Goal: Transaction & Acquisition: Purchase product/service

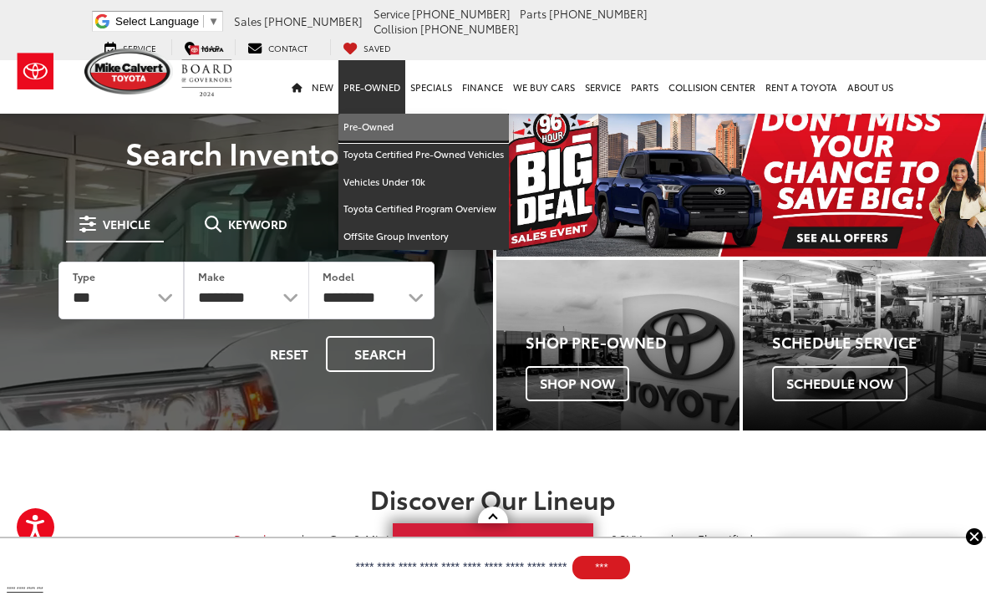
click at [430, 133] on link "Pre-Owned" at bounding box center [423, 128] width 170 height 28
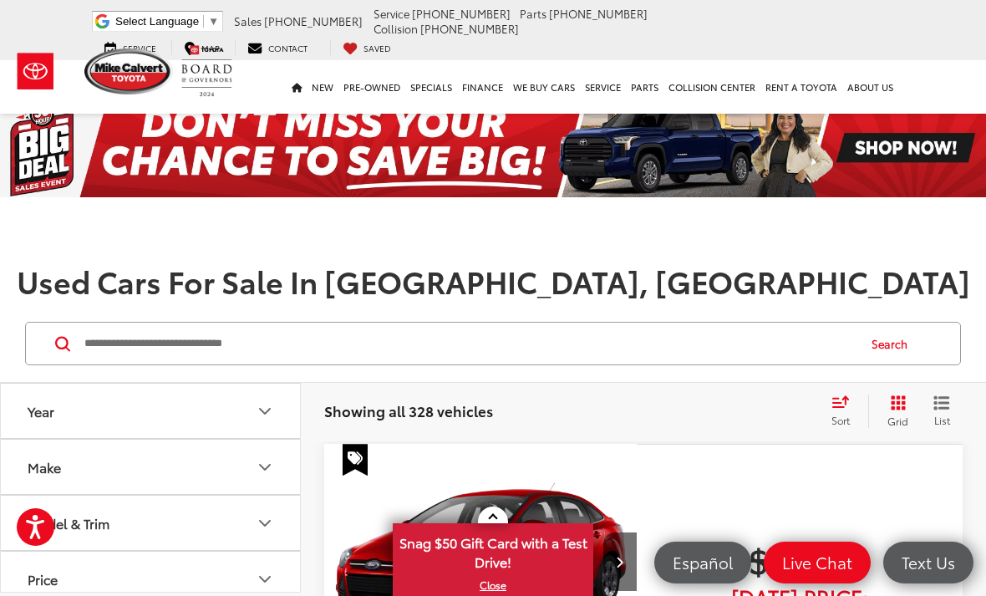
click at [782, 348] on input "Search by Make, Model, or Keyword" at bounding box center [469, 343] width 773 height 40
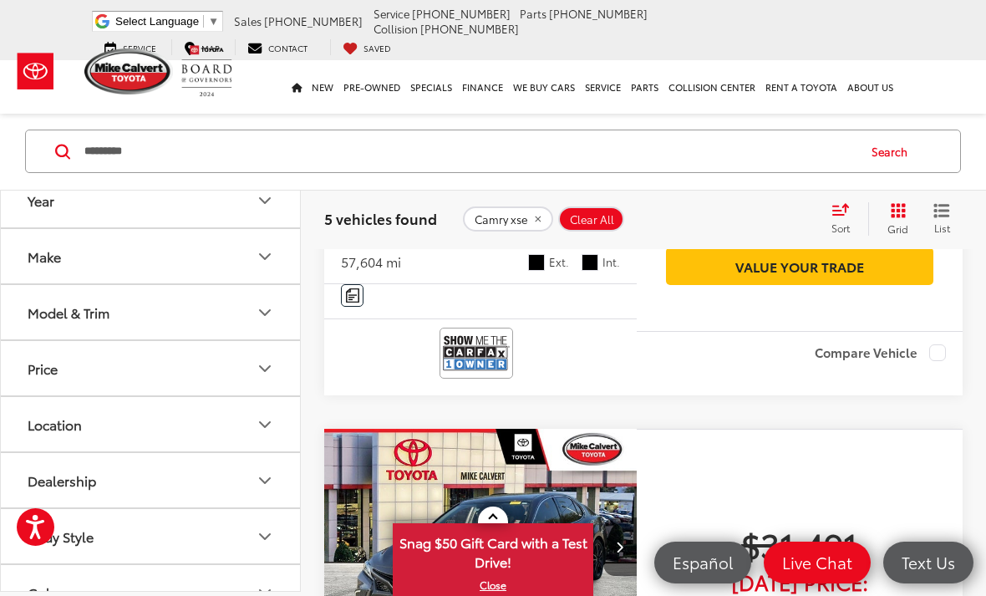
scroll to position [499, 0]
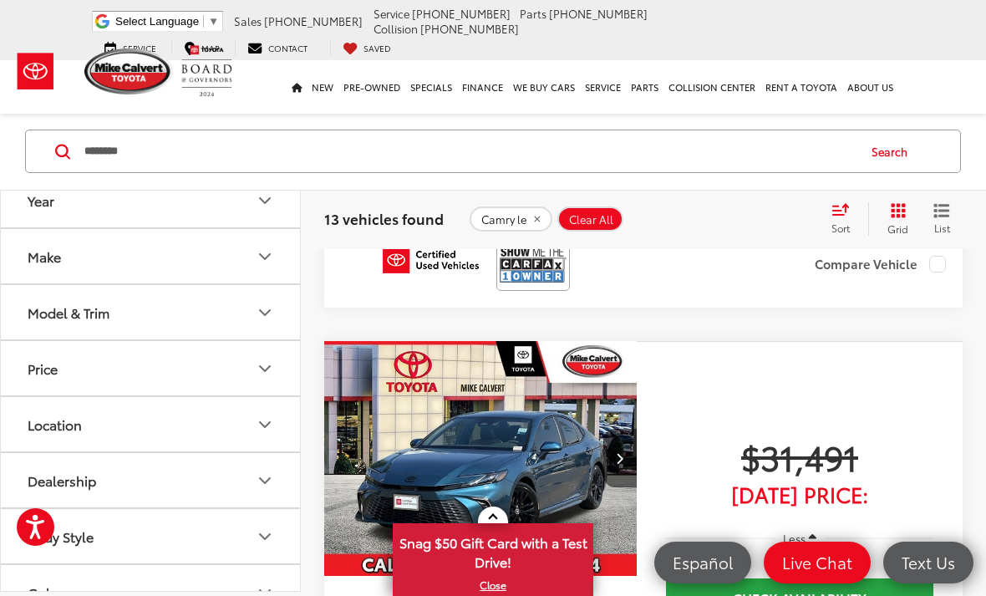
scroll to position [4704, 0]
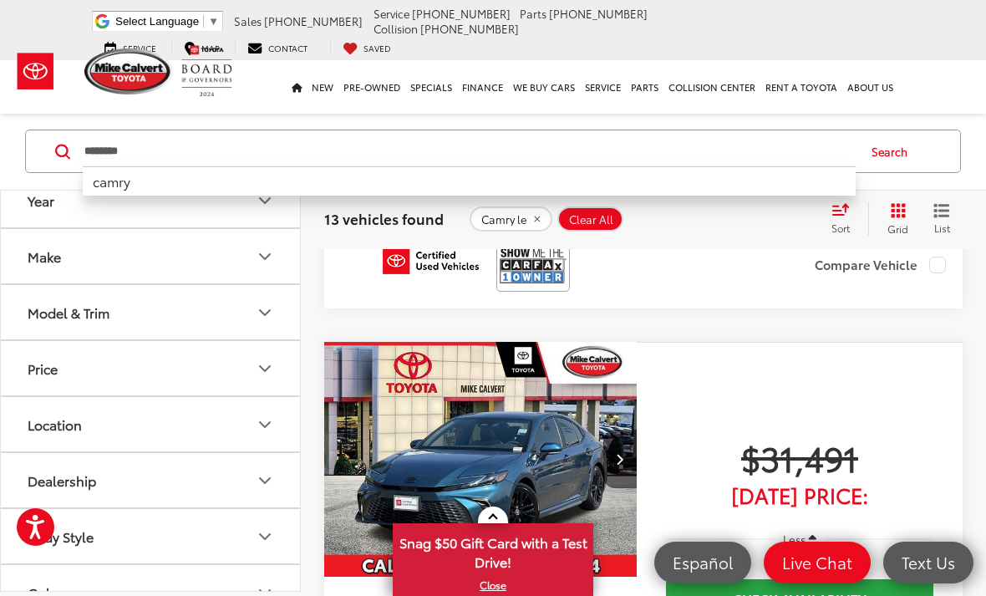
type input "********"
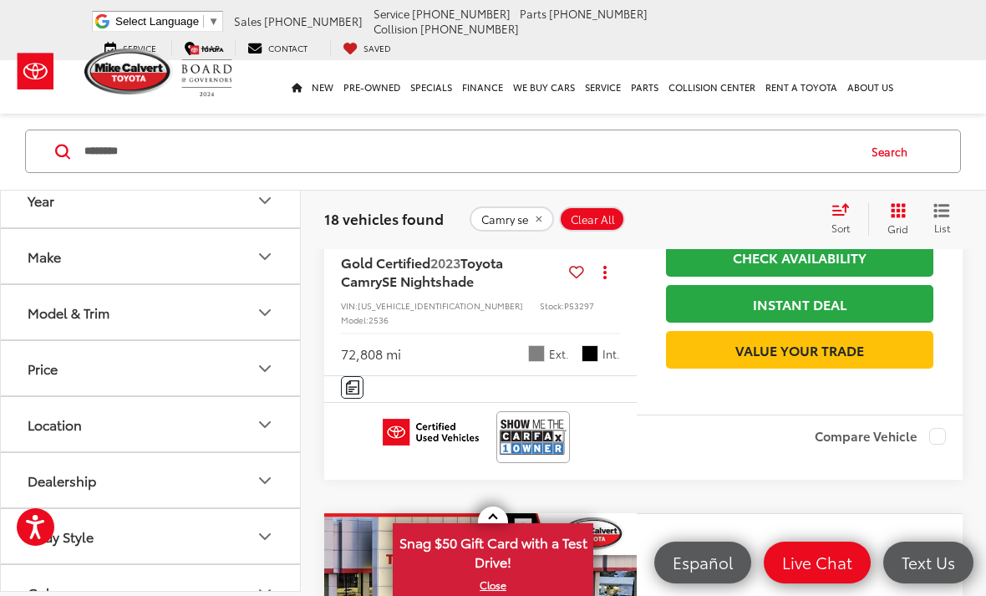
scroll to position [939, 0]
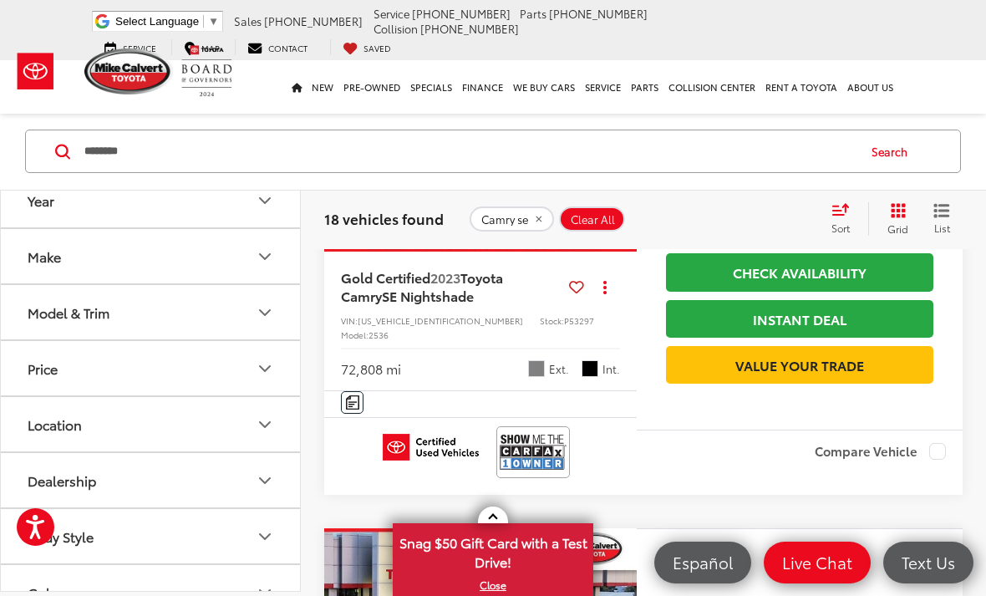
click at [503, 305] on span "Toyota Camry" at bounding box center [422, 286] width 162 height 38
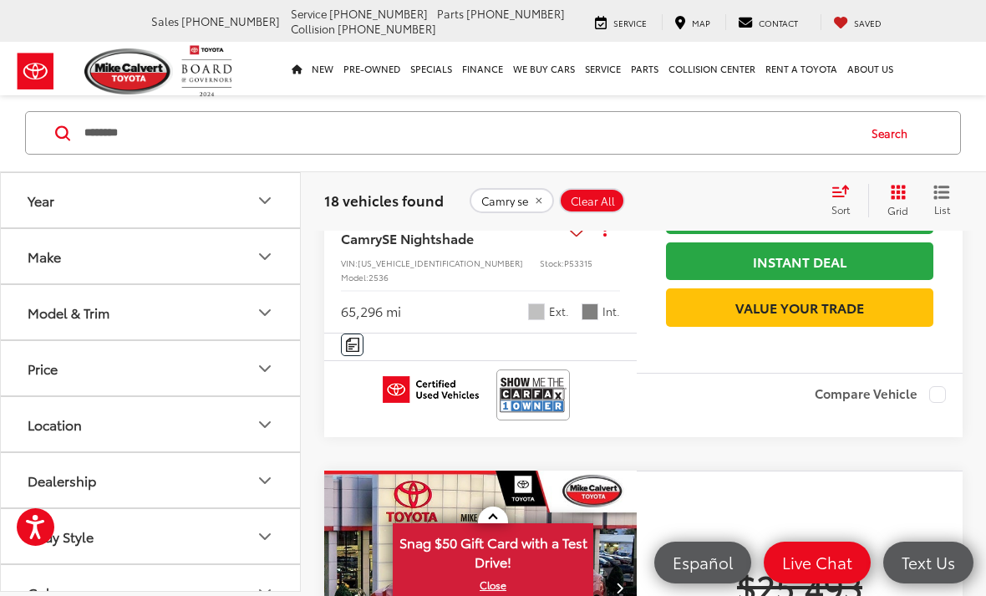
scroll to position [2039, 0]
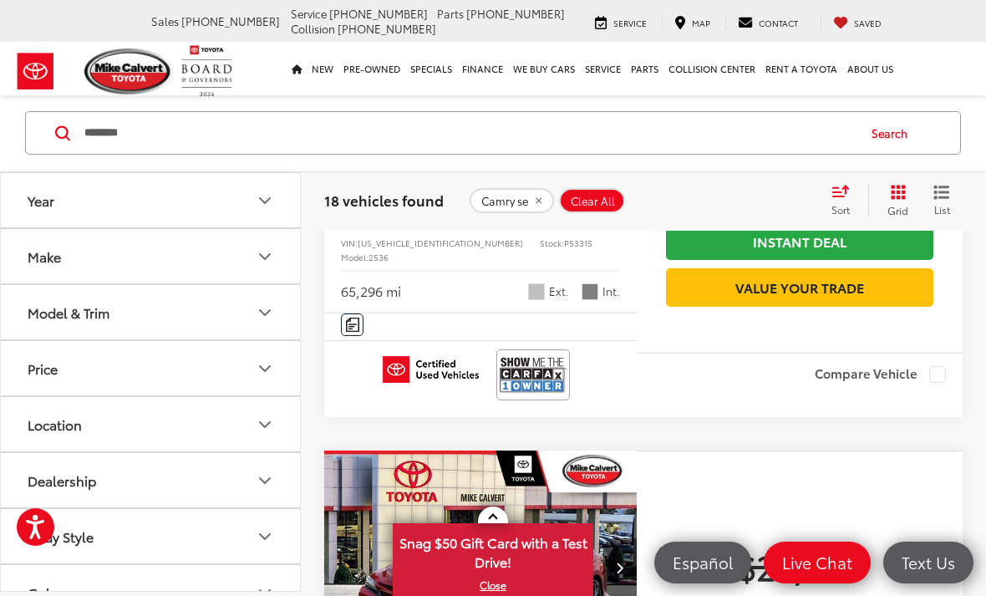
click at [503, 227] on span "Toyota Camry" at bounding box center [422, 209] width 162 height 38
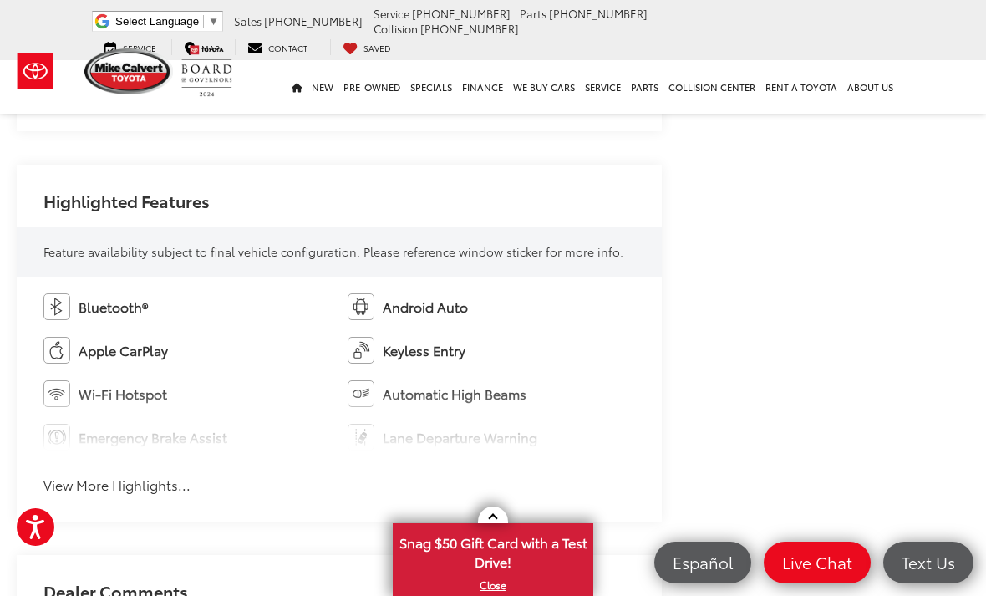
scroll to position [870, 0]
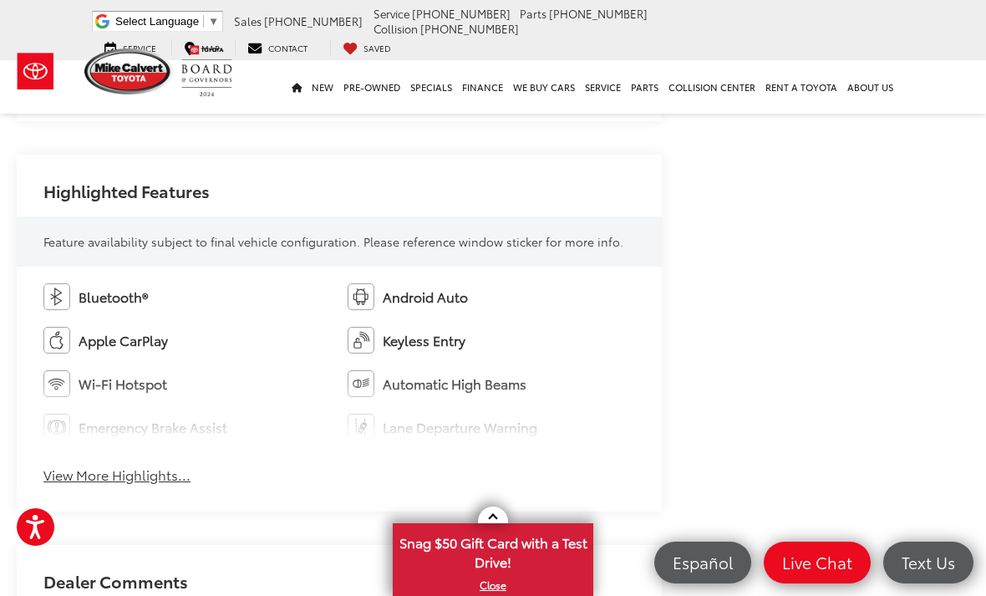
click at [153, 478] on button "View More Highlights..." at bounding box center [116, 474] width 147 height 19
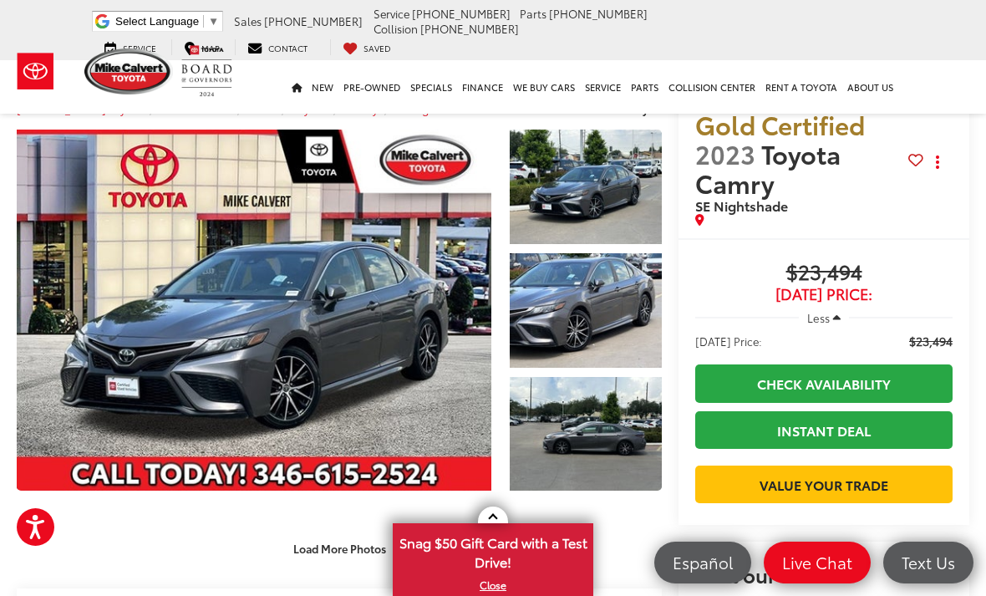
scroll to position [23, 0]
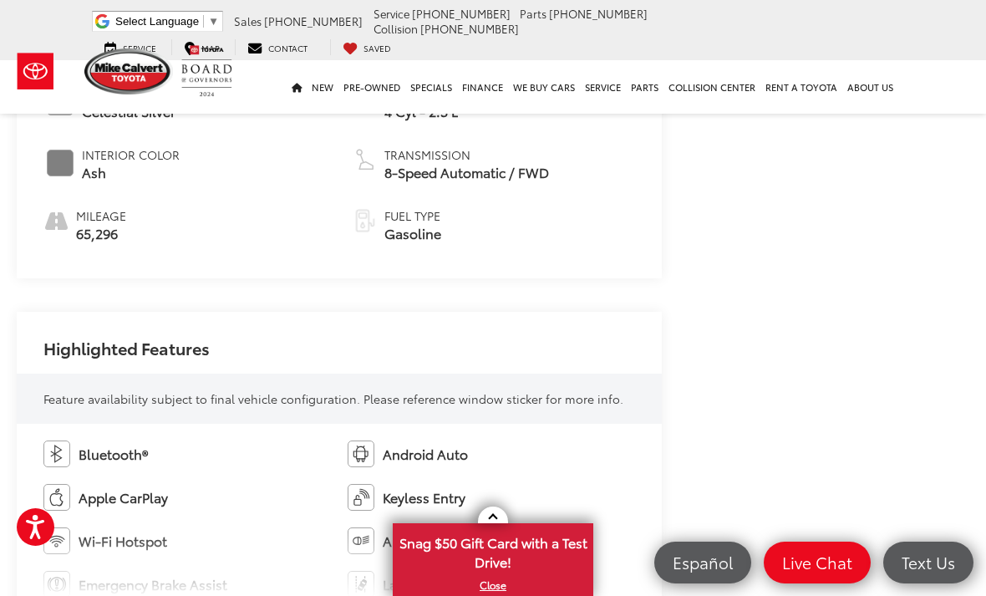
scroll to position [805, 0]
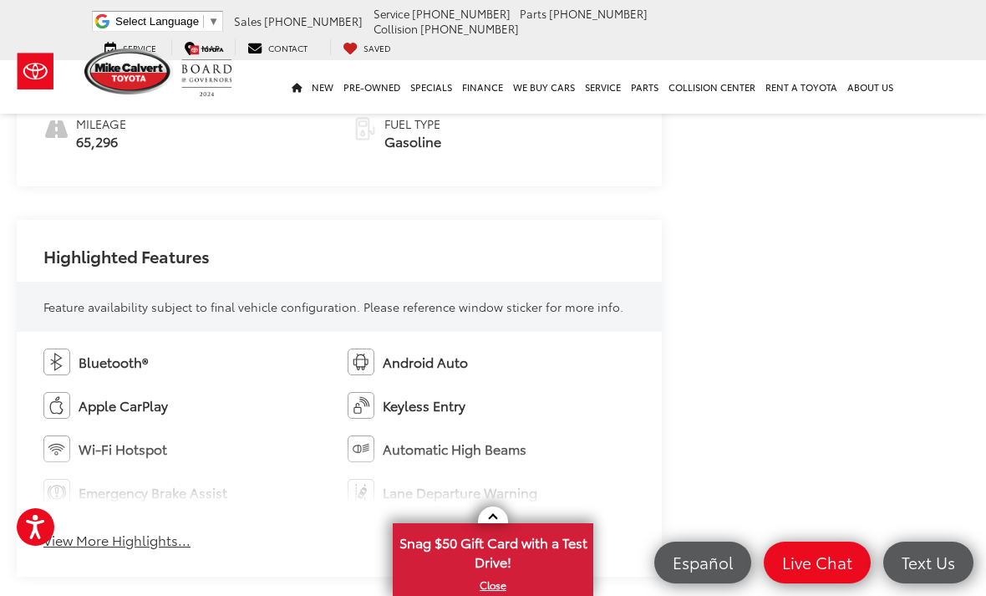
click at [142, 565] on div "Bluetooth® Android Auto Apple CarPlay Keyless Entry Wi-Fi Hotspot Automatic Hig…" at bounding box center [339, 454] width 645 height 245
click at [161, 550] on button "View More Highlights..." at bounding box center [116, 539] width 147 height 19
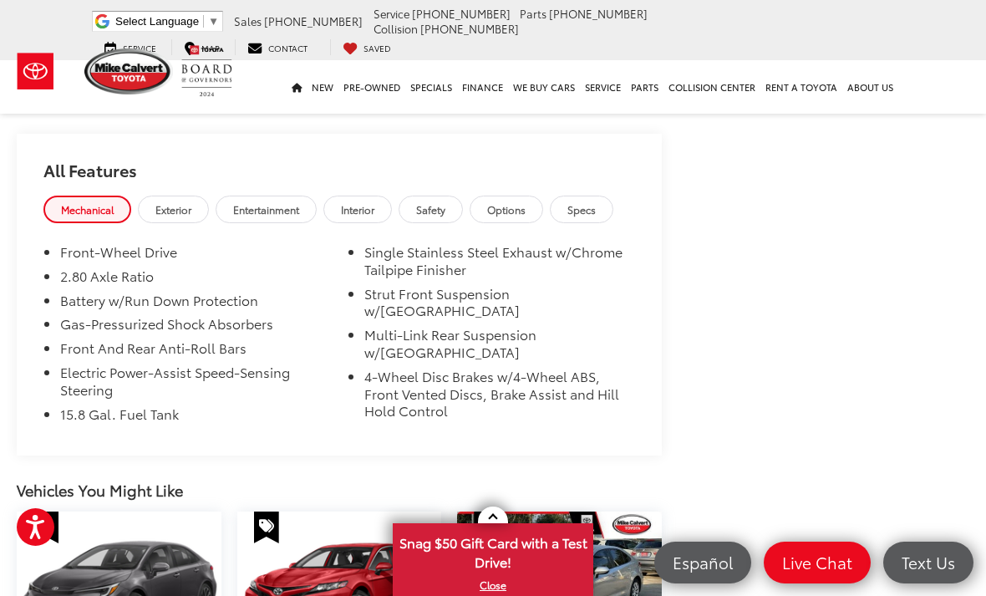
scroll to position [1831, 0]
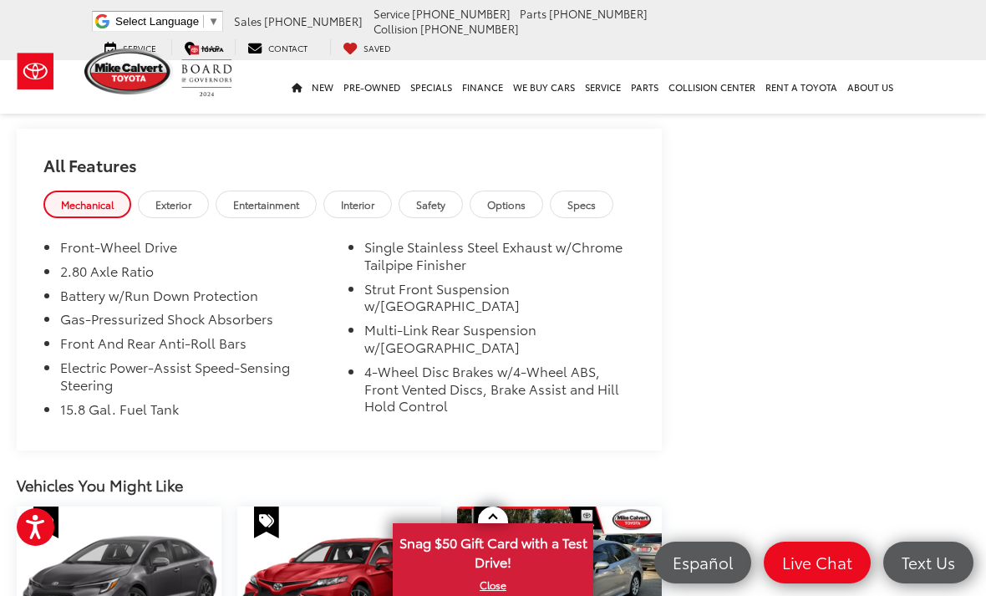
click at [463, 203] on link "Safety" at bounding box center [430, 204] width 64 height 28
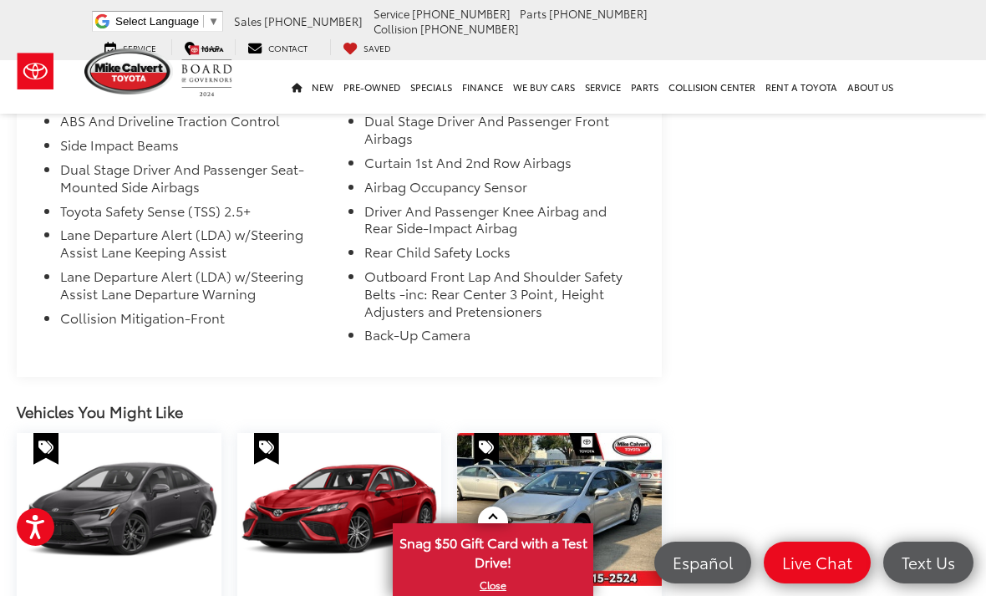
scroll to position [1832, 0]
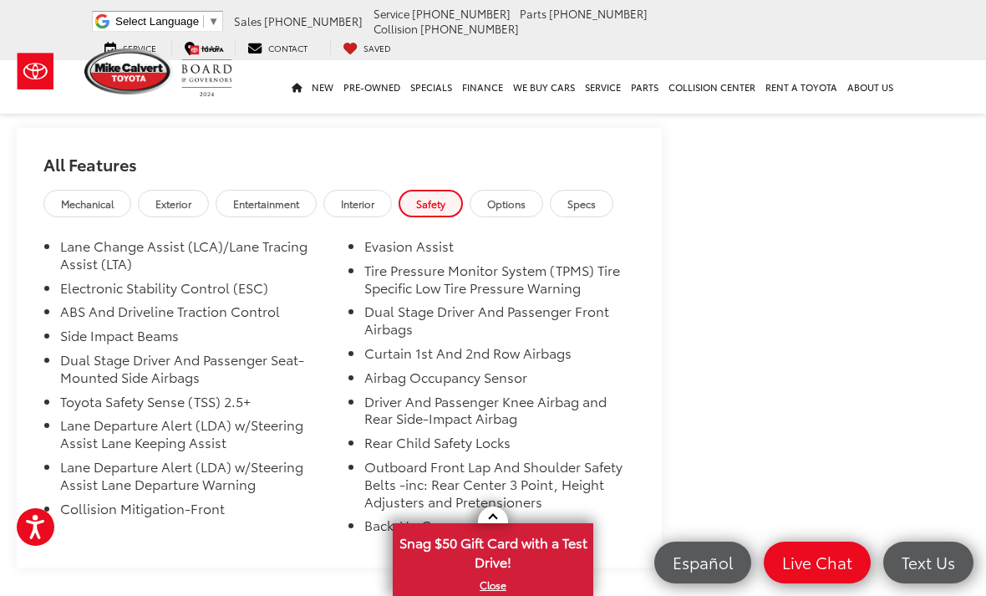
click at [319, 3] on div "[PERSON_NAME] Toyota Select Language ​ ▼ Sales [PHONE_NUMBER] Service [PHONE_NU…" at bounding box center [493, 30] width 810 height 60
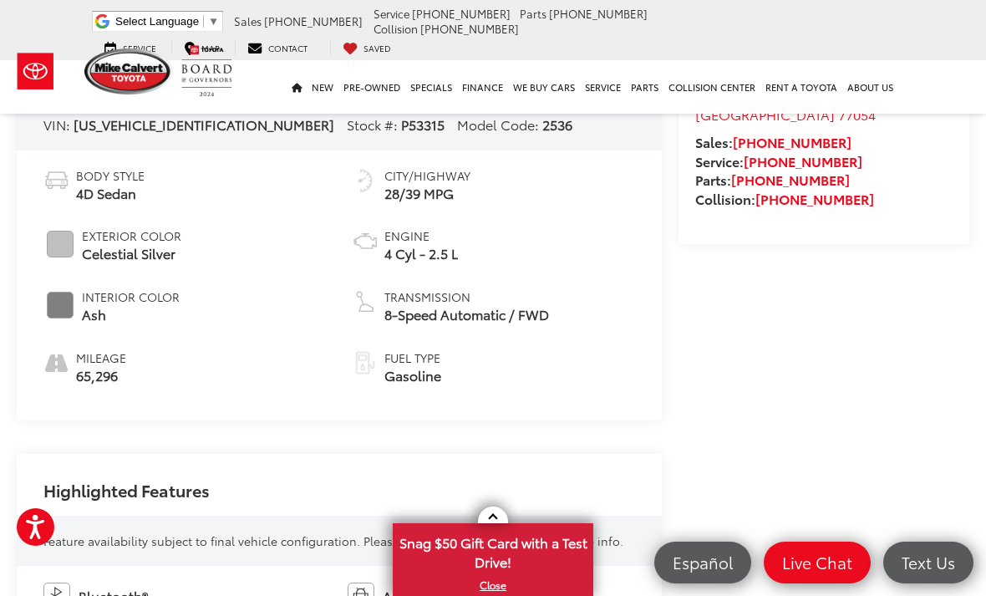
scroll to position [570, 0]
